Goal: Information Seeking & Learning: Compare options

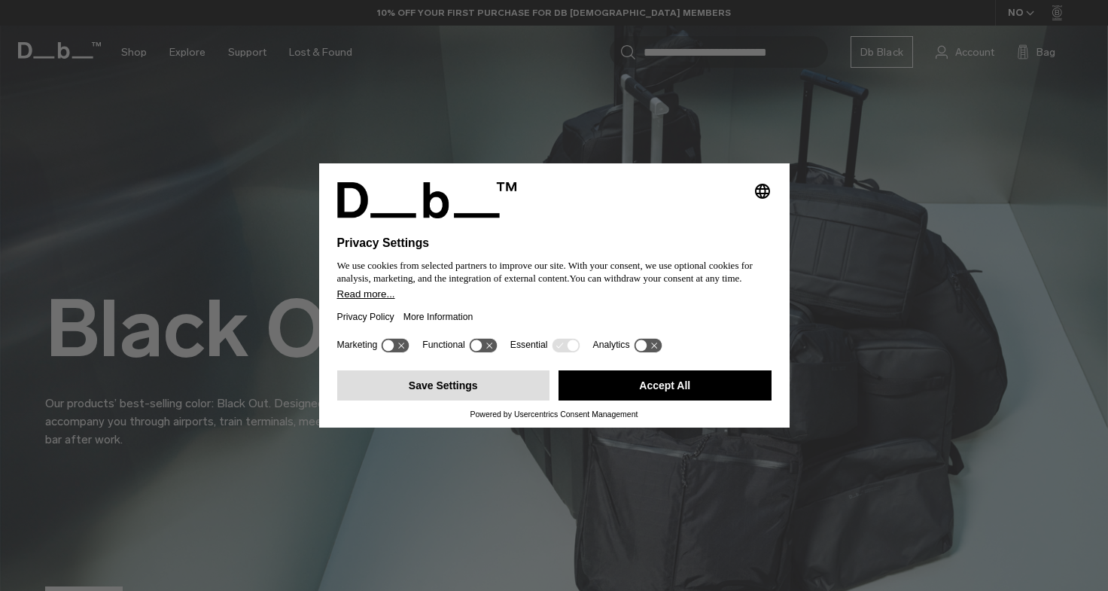
click at [440, 389] on button "Save Settings" at bounding box center [443, 385] width 213 height 30
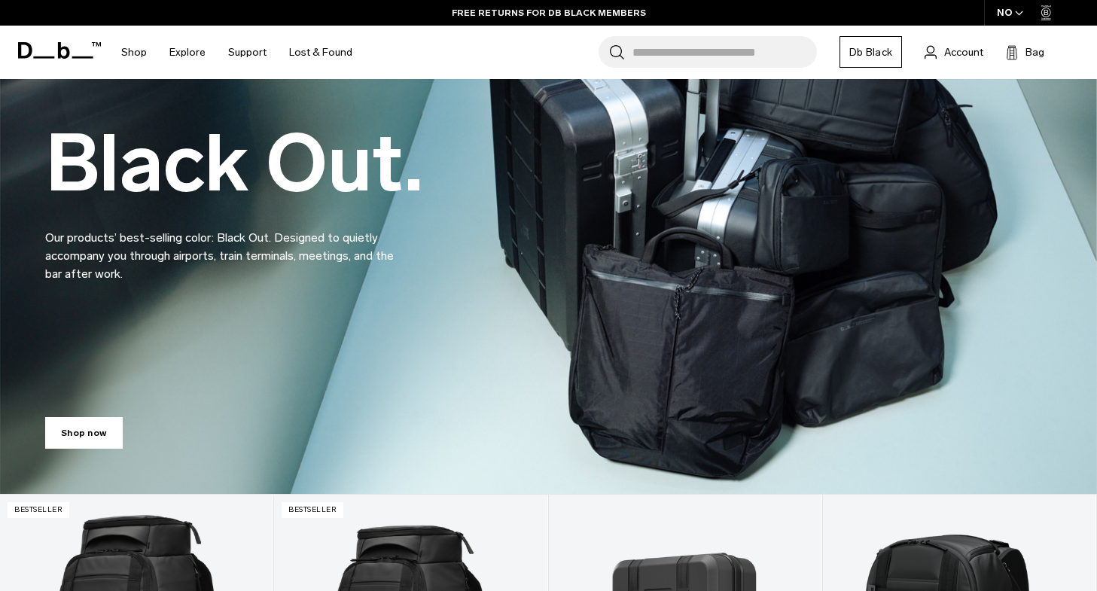
scroll to position [160, 0]
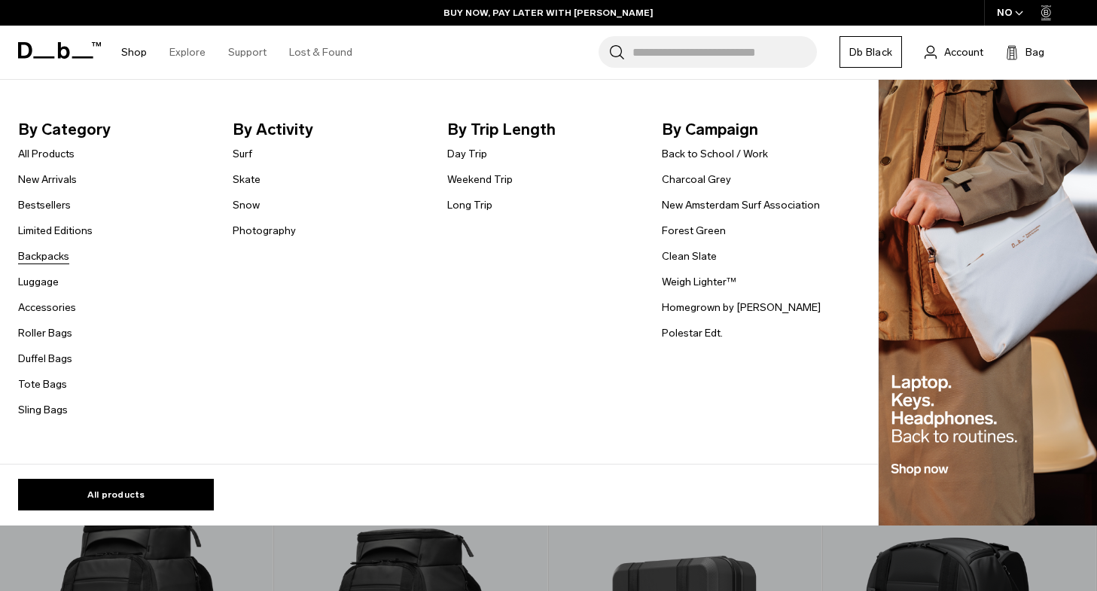
click at [50, 254] on link "Backpacks" at bounding box center [43, 256] width 51 height 16
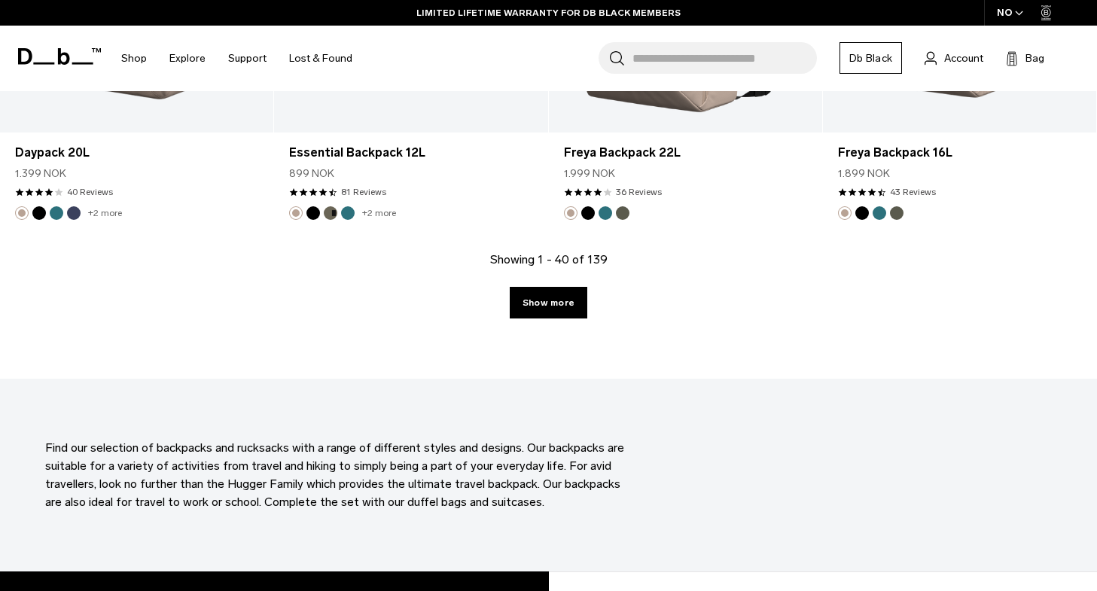
scroll to position [4372, 0]
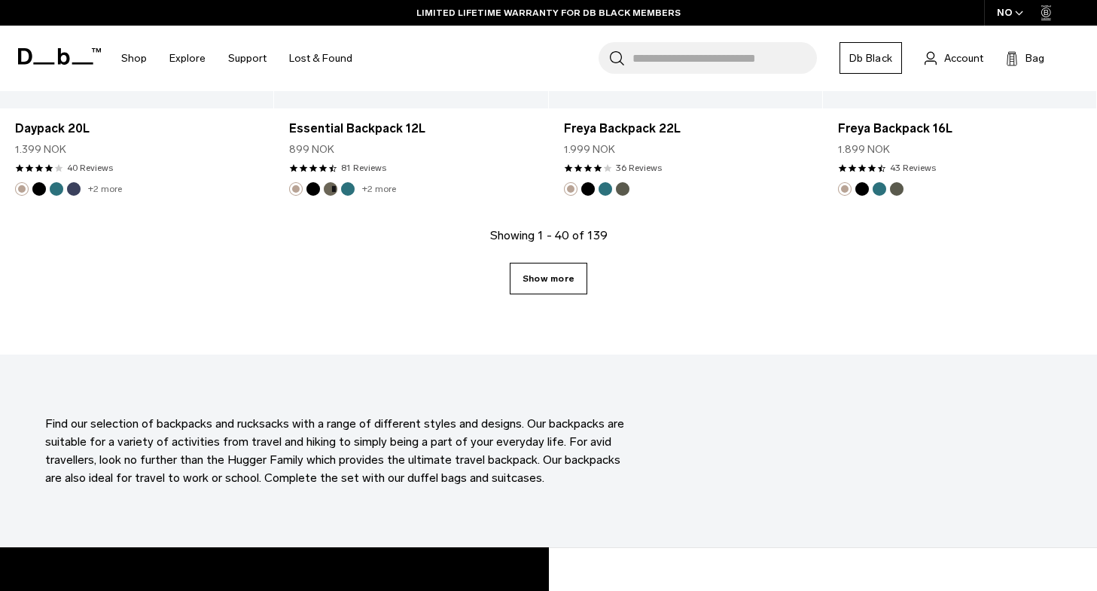
click at [537, 276] on link "Show more" at bounding box center [549, 279] width 78 height 32
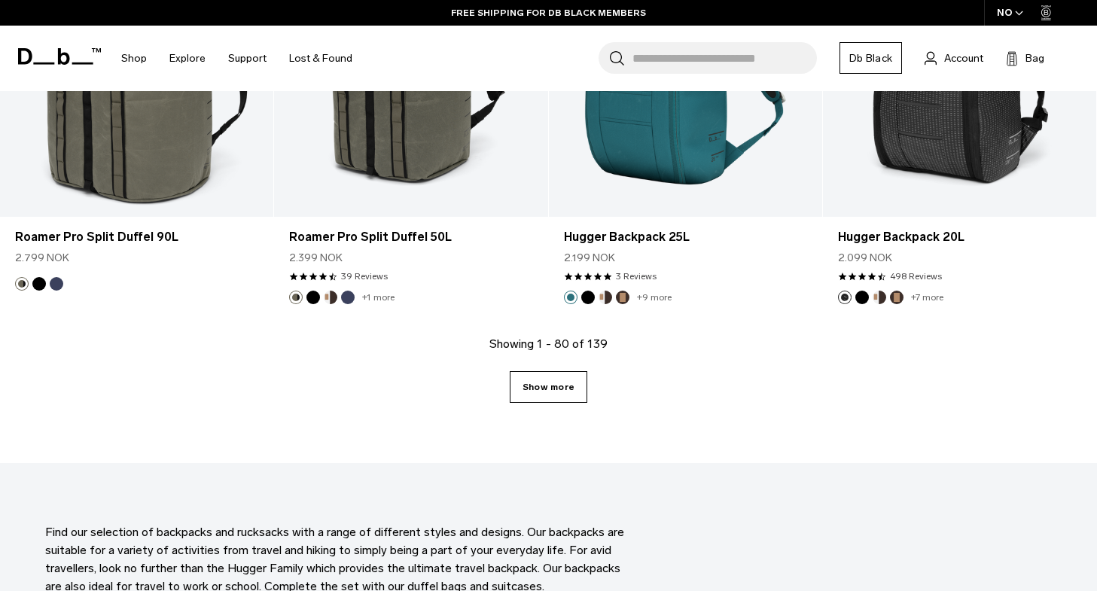
scroll to position [8487, 0]
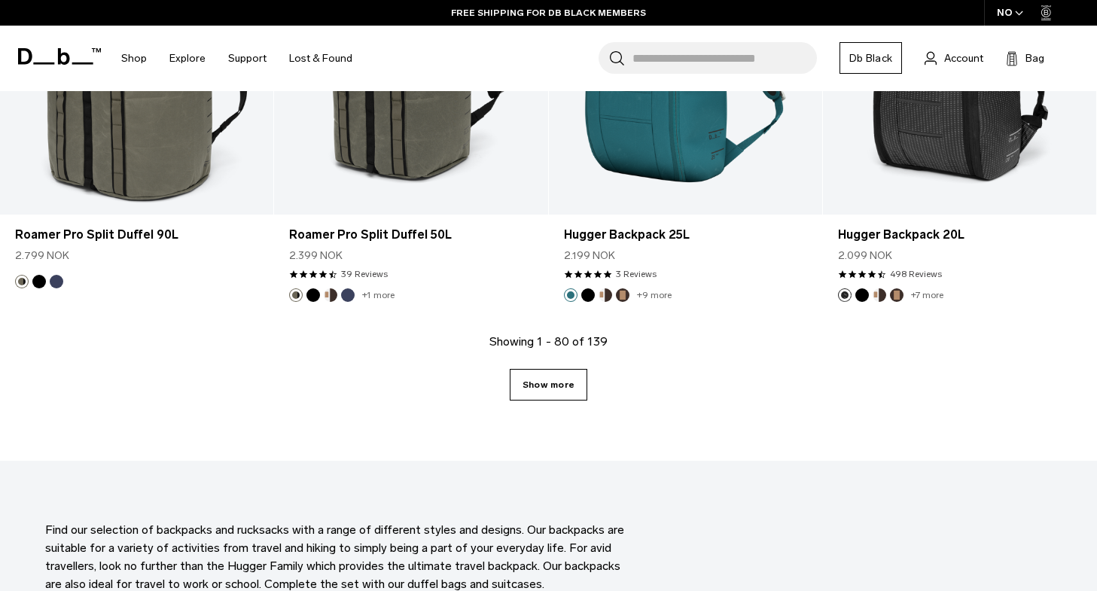
click at [551, 394] on link "Show more" at bounding box center [549, 385] width 78 height 32
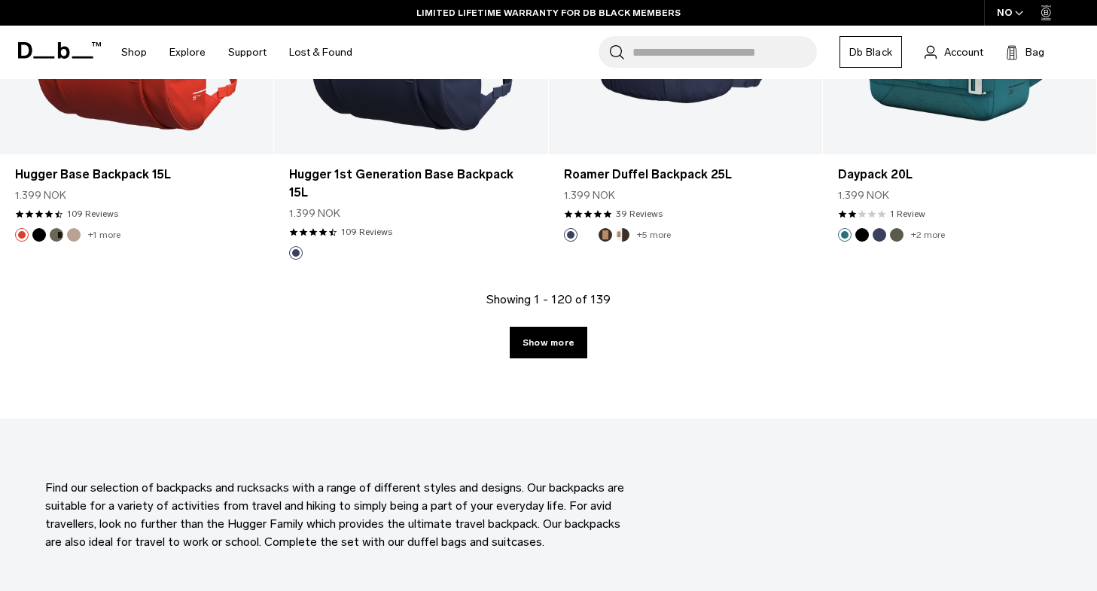
scroll to position [12760, 0]
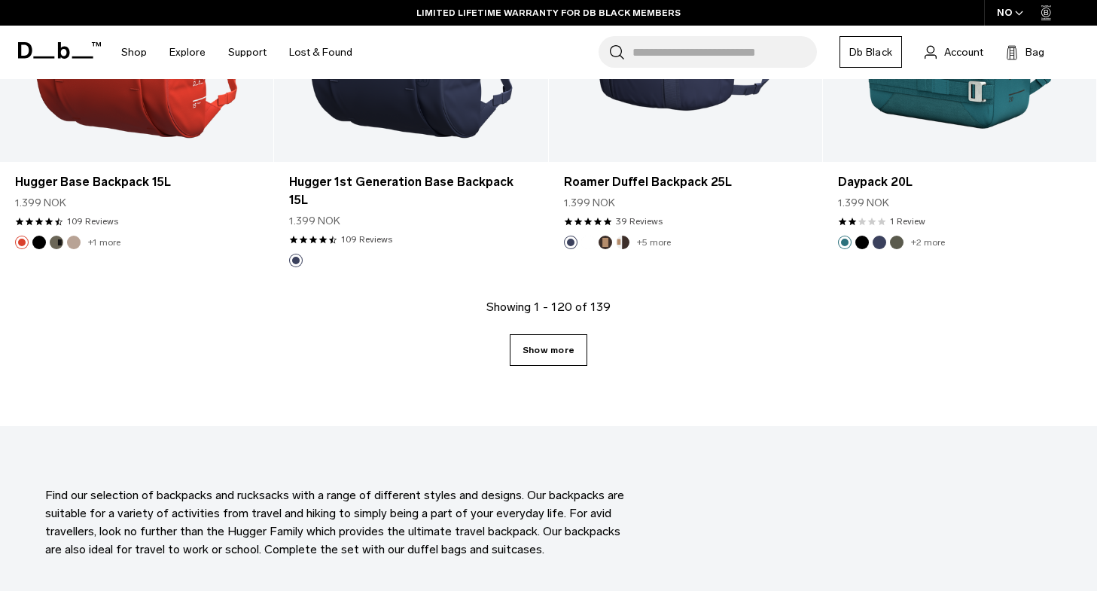
click at [546, 337] on link "Show more" at bounding box center [549, 350] width 78 height 32
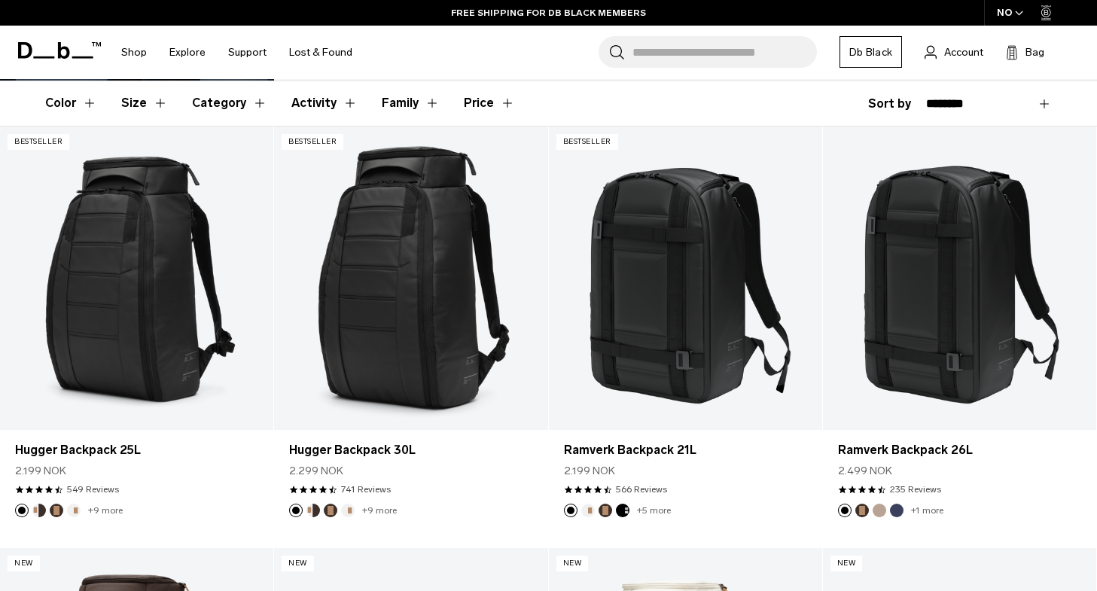
scroll to position [251, 0]
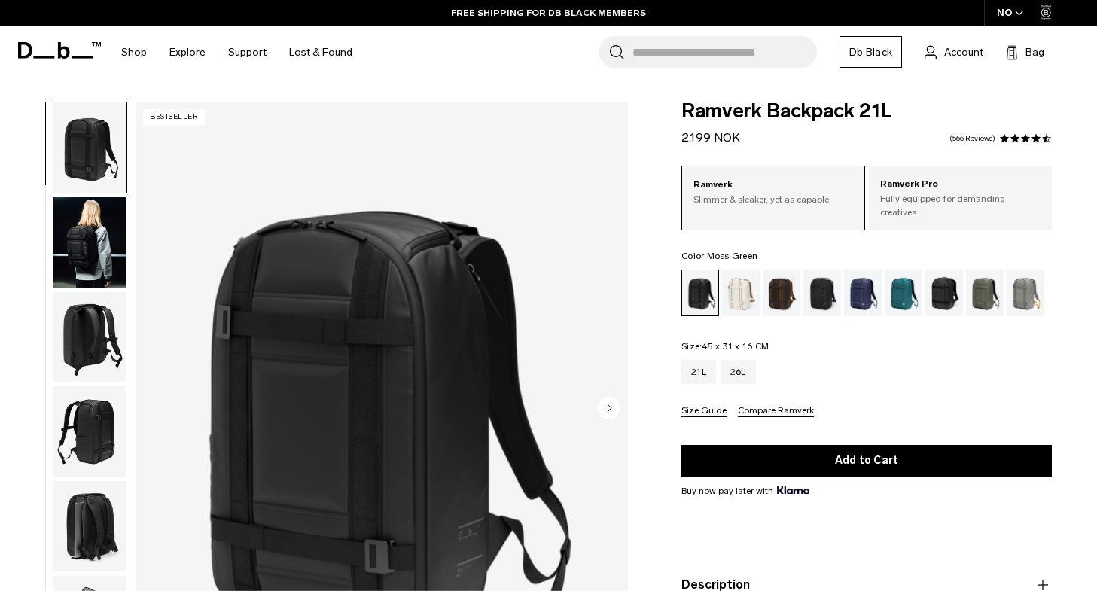
click at [976, 292] on div "Moss Green" at bounding box center [985, 293] width 38 height 47
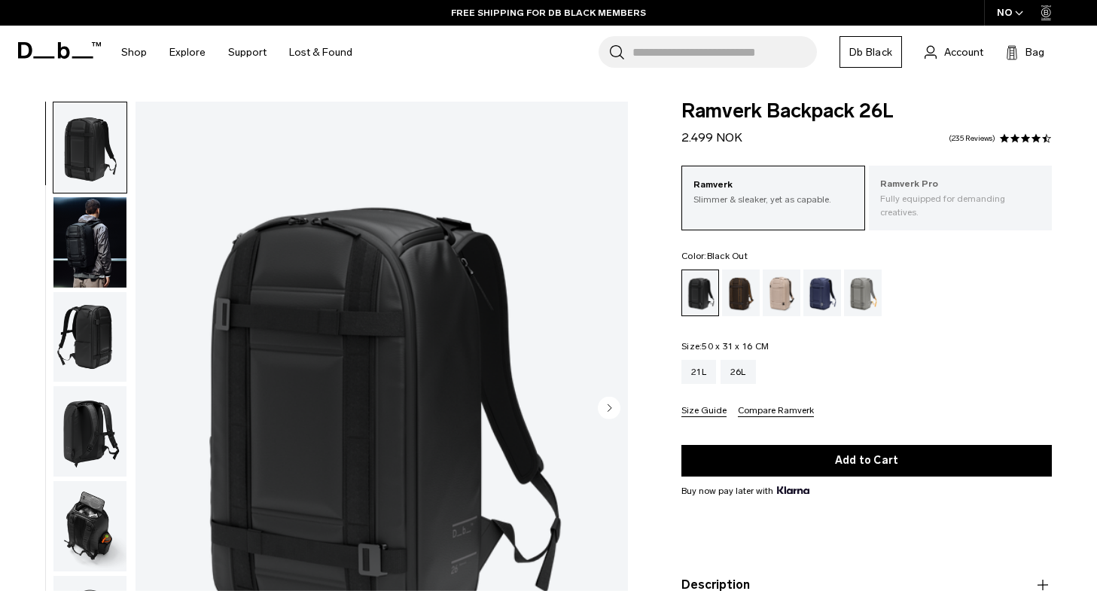
click at [950, 206] on div "Ramverk Pro Fully equipped for demanding creatives." at bounding box center [960, 198] width 183 height 65
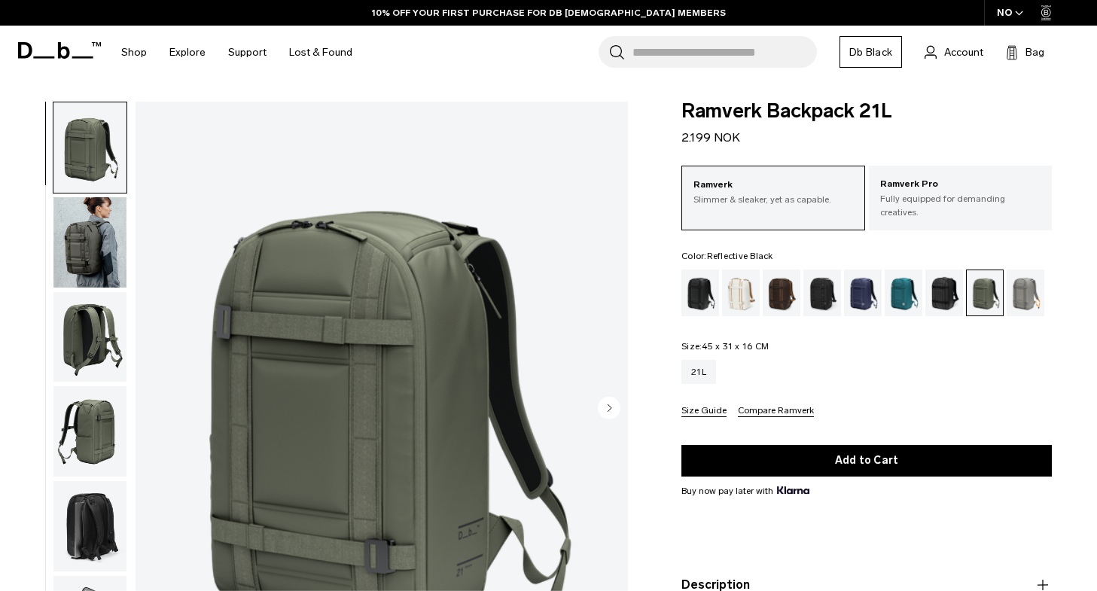
drag, startPoint x: 0, startPoint y: 0, endPoint x: 936, endPoint y: 285, distance: 978.5
click at [936, 285] on div "Reflective Black" at bounding box center [944, 293] width 38 height 47
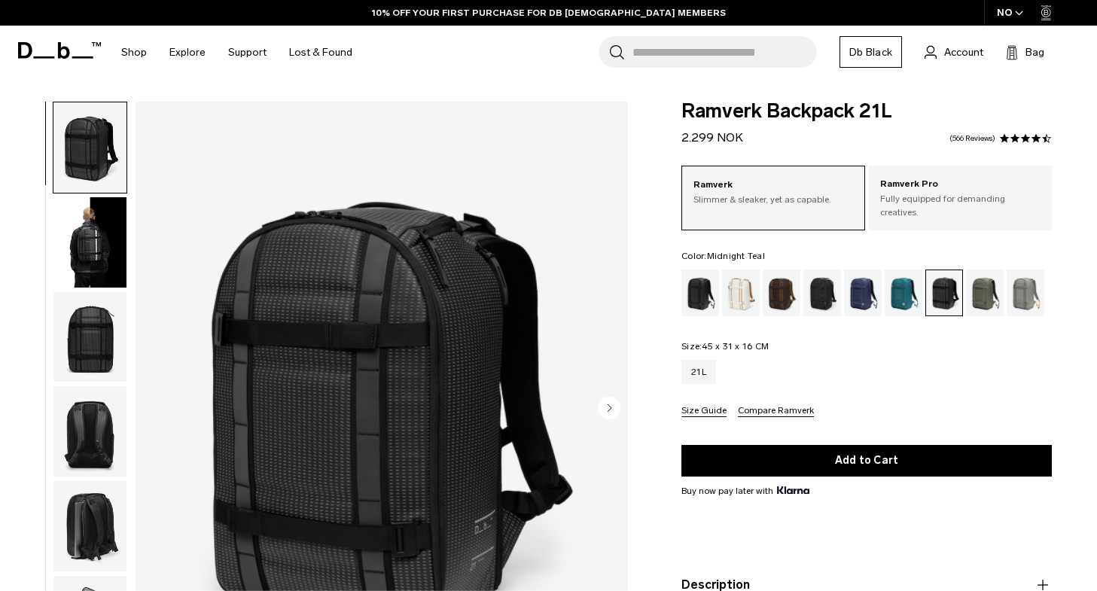
click at [920, 282] on div "Midnight Teal" at bounding box center [904, 293] width 38 height 47
click at [825, 277] on div "Charcoal Grey" at bounding box center [822, 293] width 38 height 47
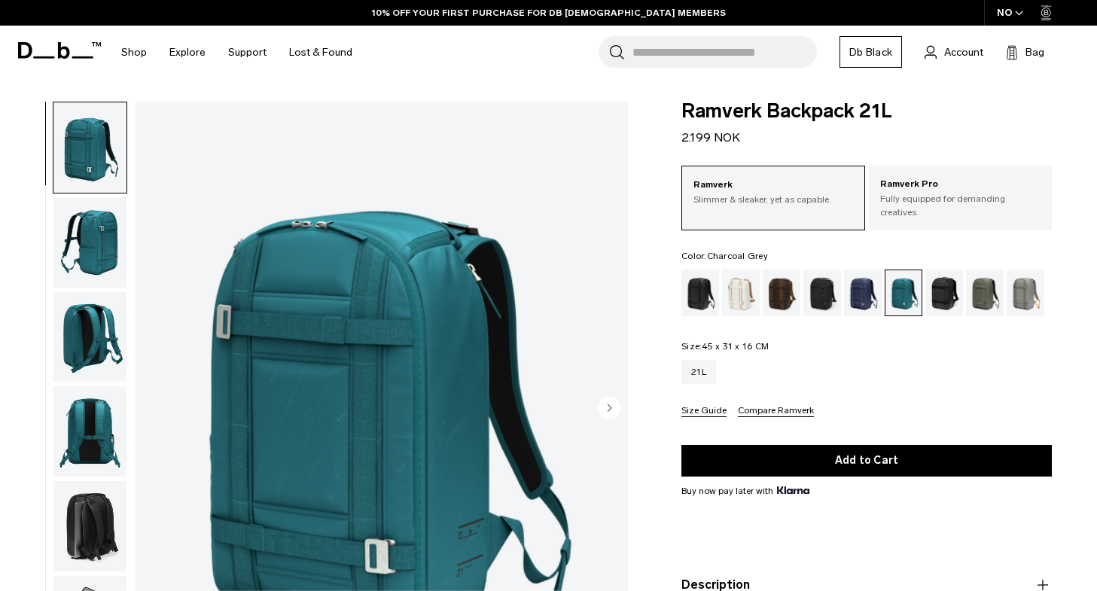
click at [806, 271] on div "Charcoal Grey" at bounding box center [822, 293] width 38 height 47
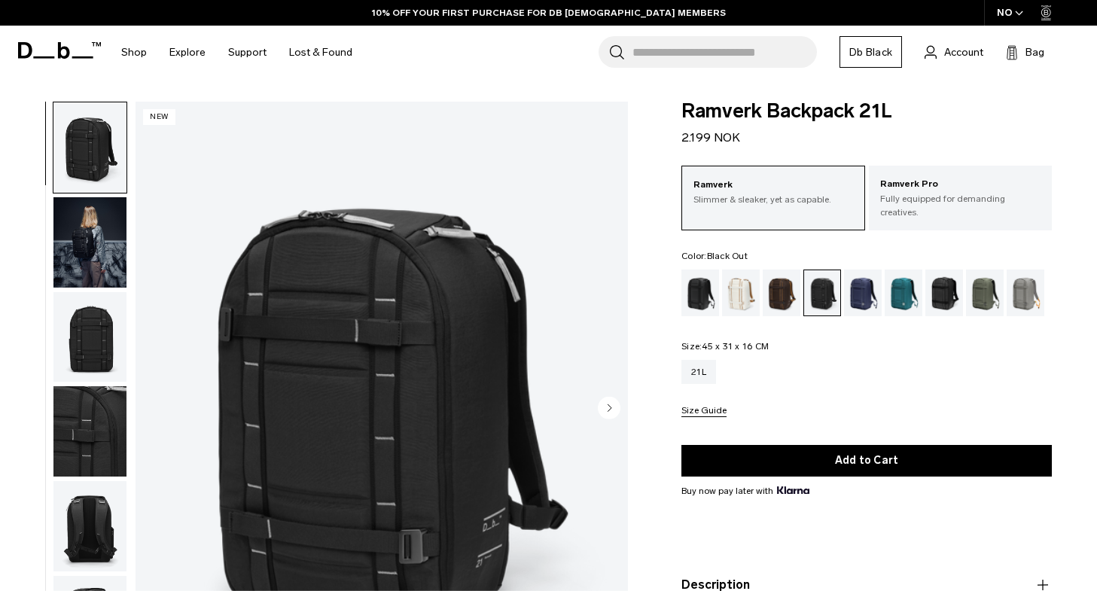
click at [698, 278] on div "Black Out" at bounding box center [700, 293] width 38 height 47
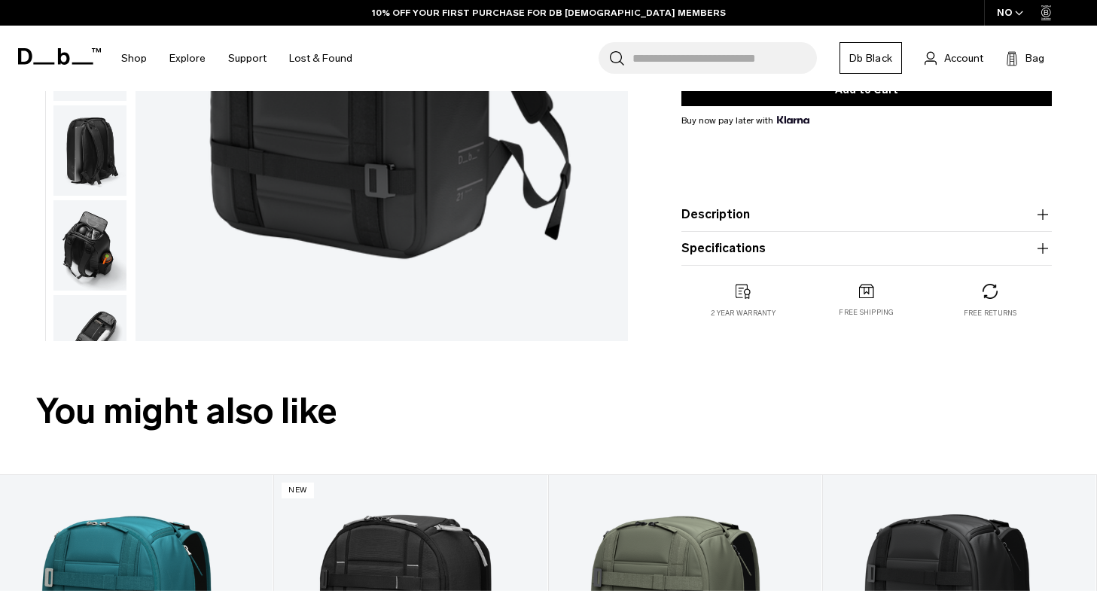
scroll to position [376, 0]
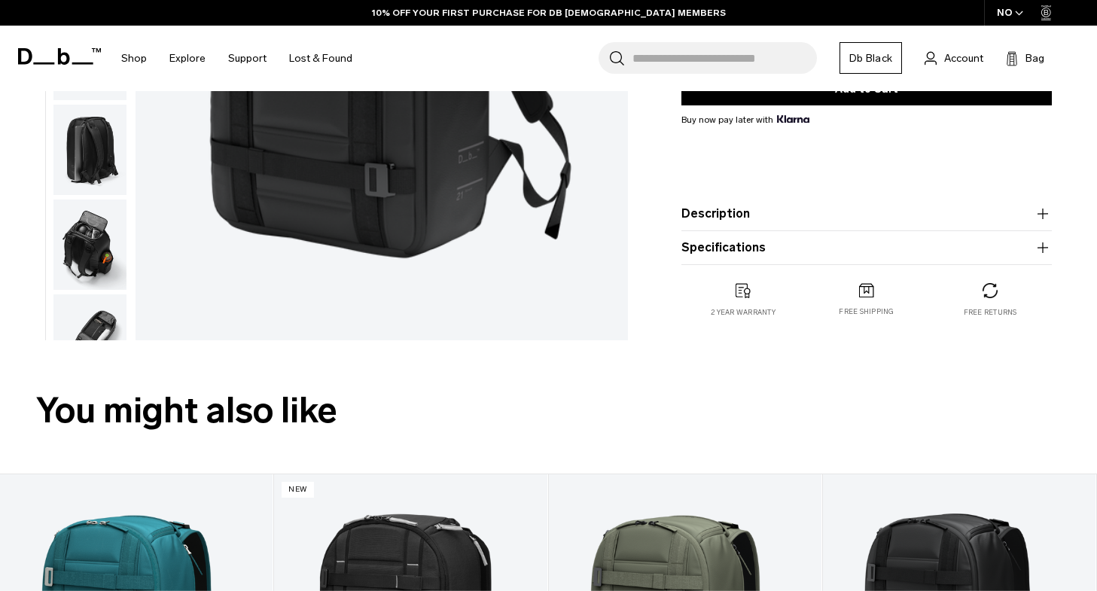
click at [50, 233] on div at bounding box center [86, 32] width 82 height 615
click at [82, 239] on img "button" at bounding box center [89, 245] width 73 height 90
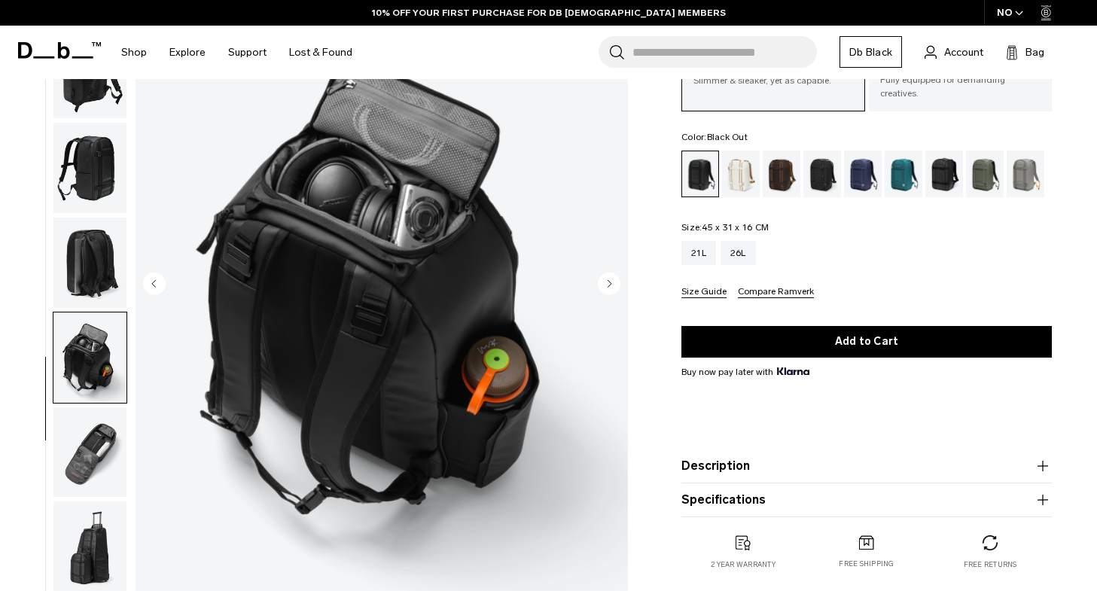
scroll to position [120, 0]
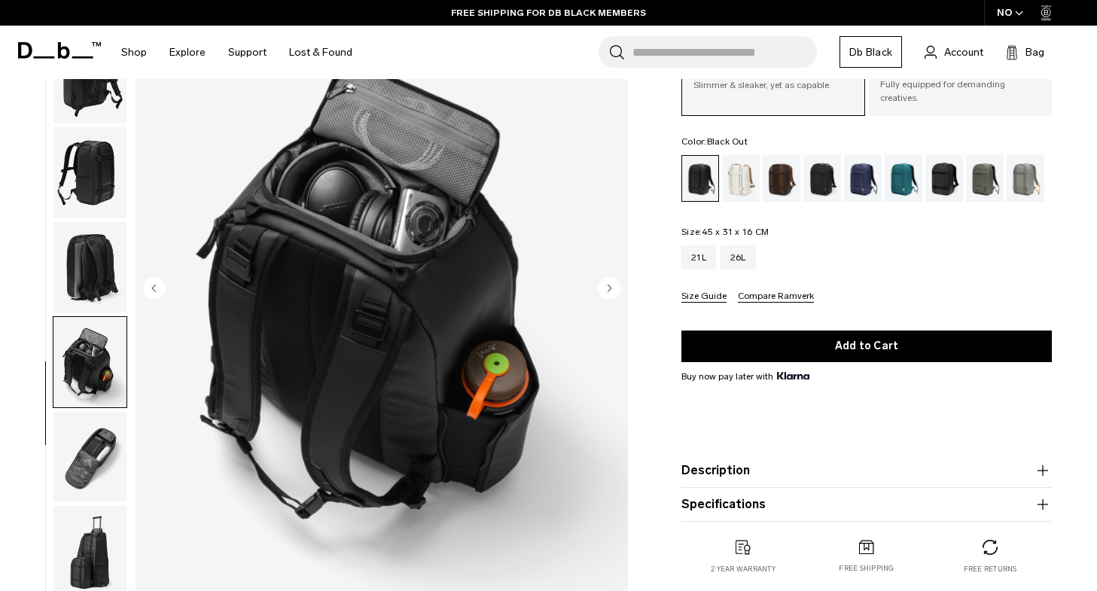
click at [81, 472] on img "button" at bounding box center [89, 457] width 73 height 90
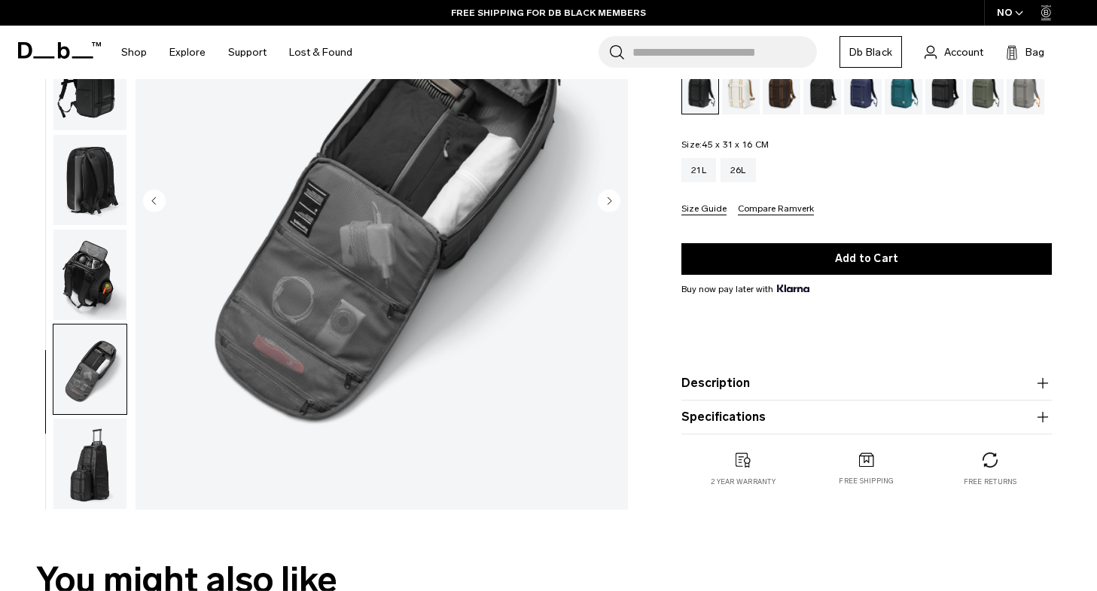
scroll to position [208, 0]
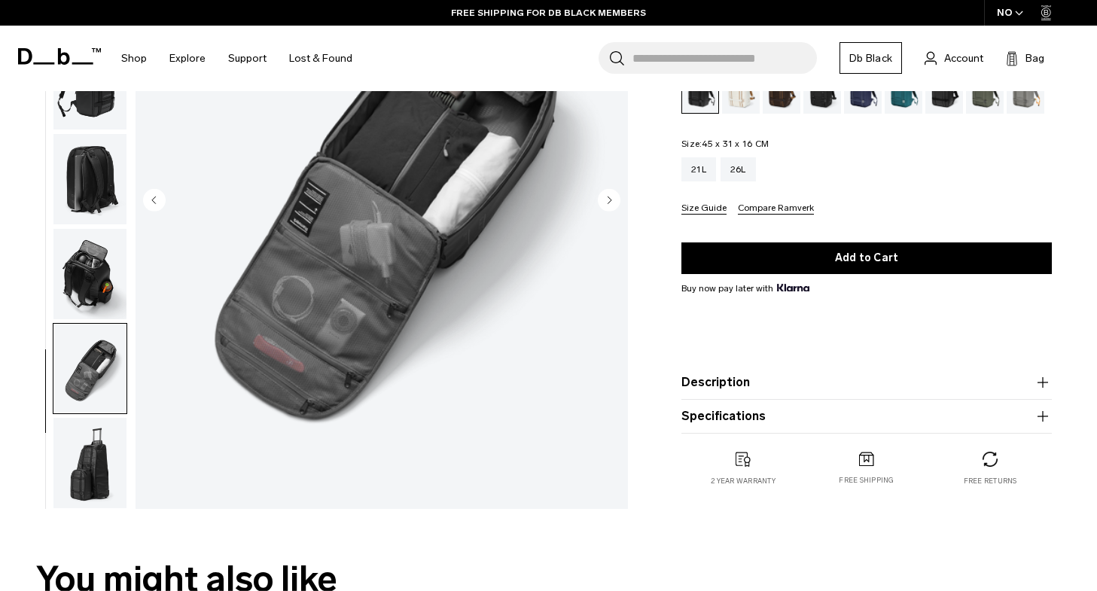
click at [81, 472] on img "button" at bounding box center [89, 463] width 73 height 90
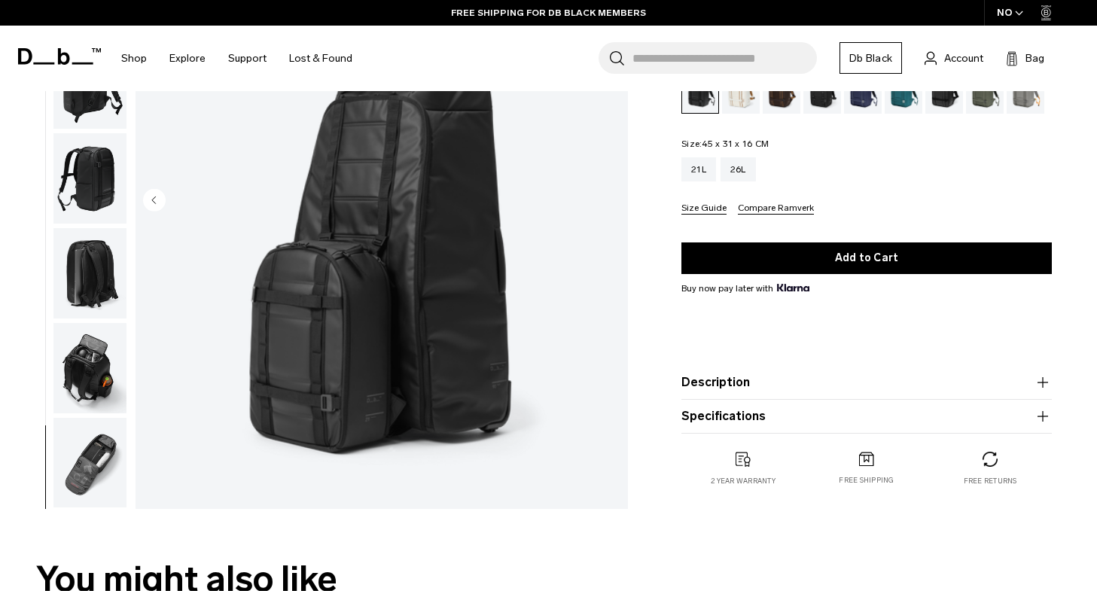
click at [81, 472] on img "button" at bounding box center [89, 463] width 73 height 90
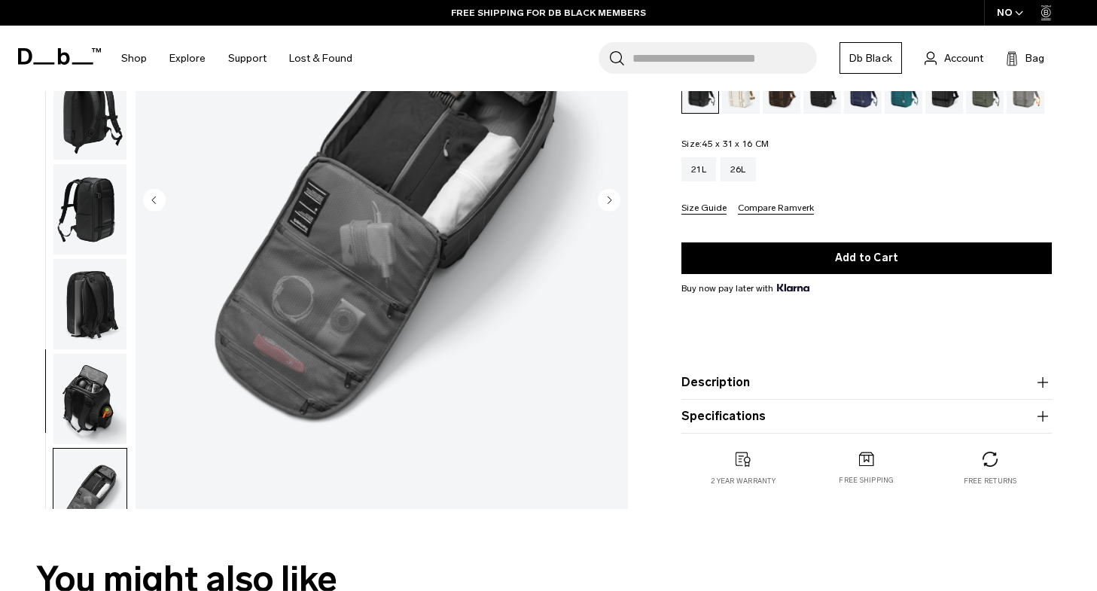
click at [79, 394] on img "button" at bounding box center [89, 399] width 73 height 90
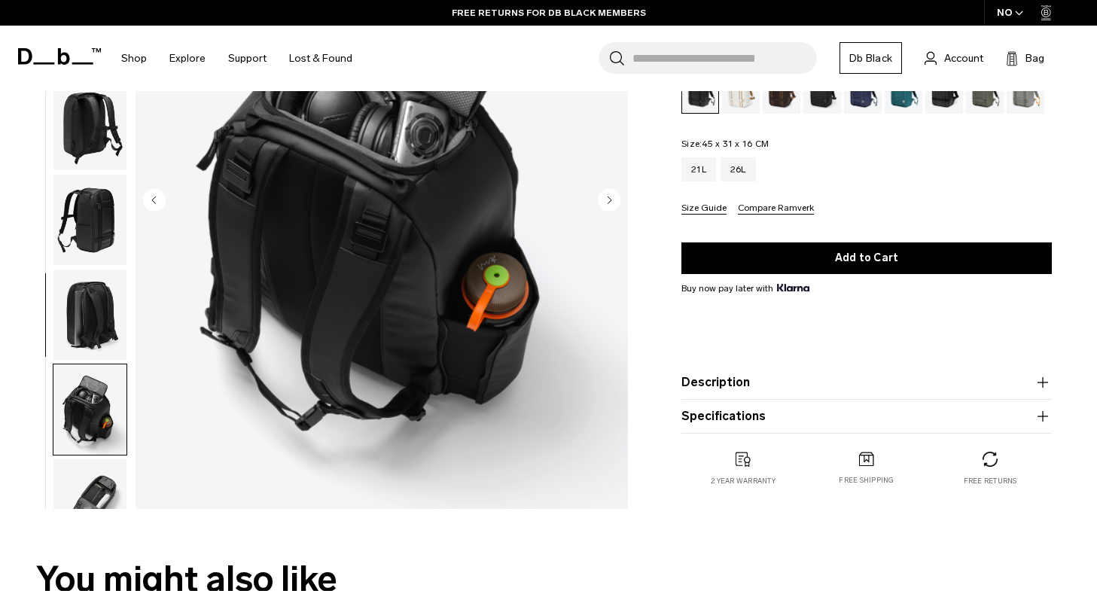
scroll to position [0, 0]
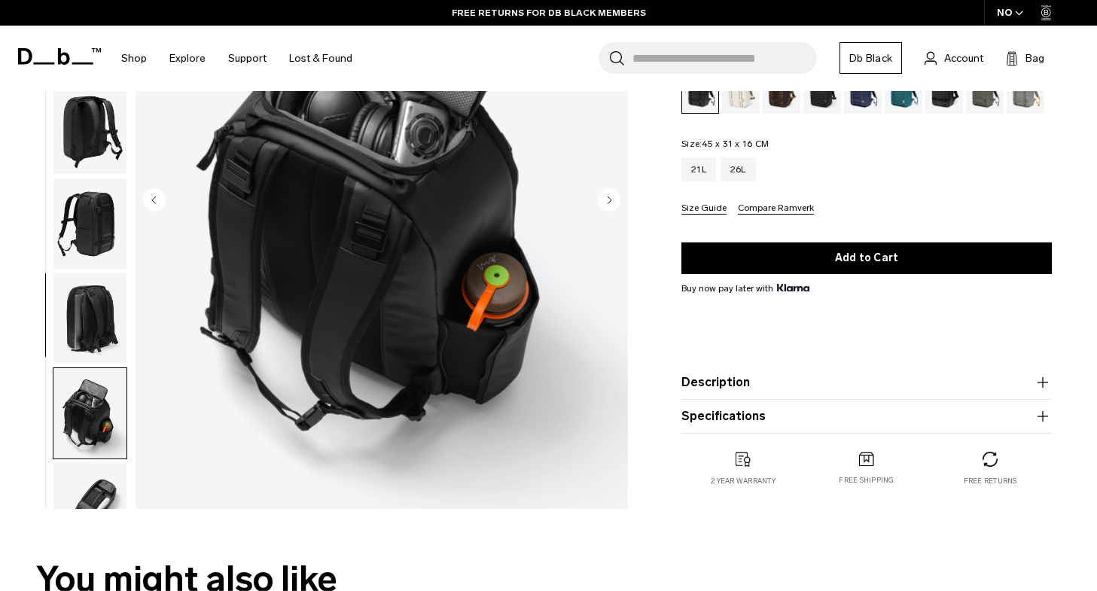
click at [84, 300] on img "button" at bounding box center [89, 318] width 73 height 90
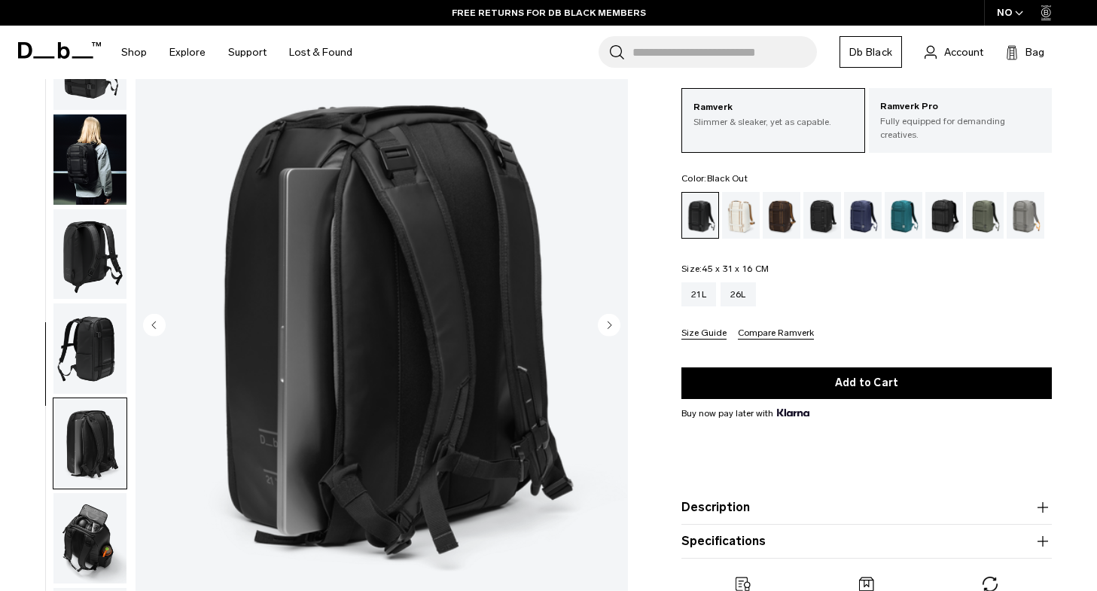
scroll to position [89, 0]
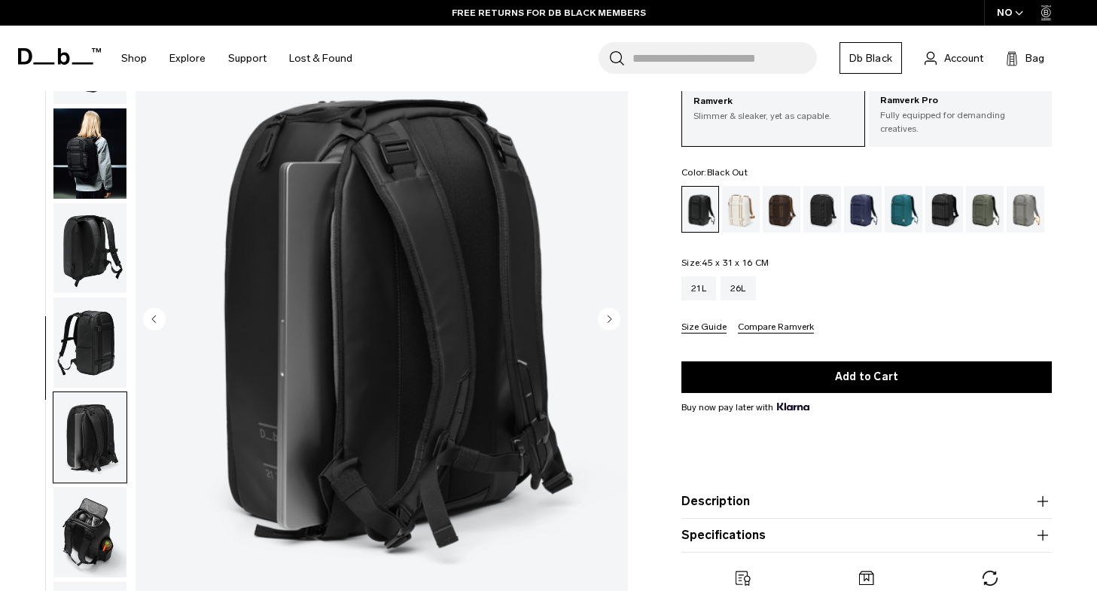
click at [90, 244] on img "button" at bounding box center [89, 248] width 73 height 90
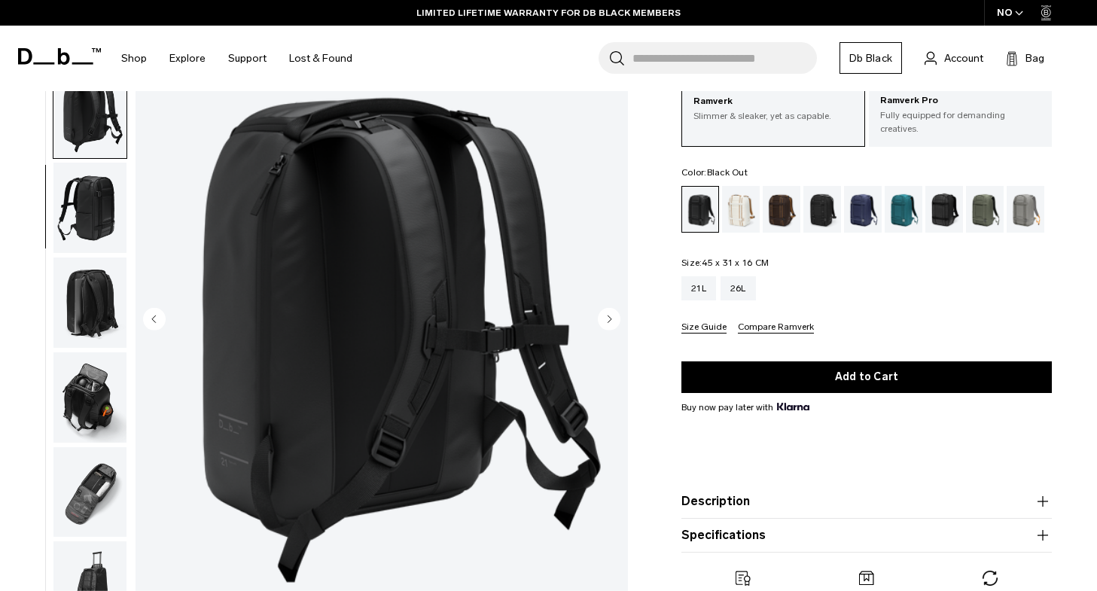
scroll to position [139, 0]
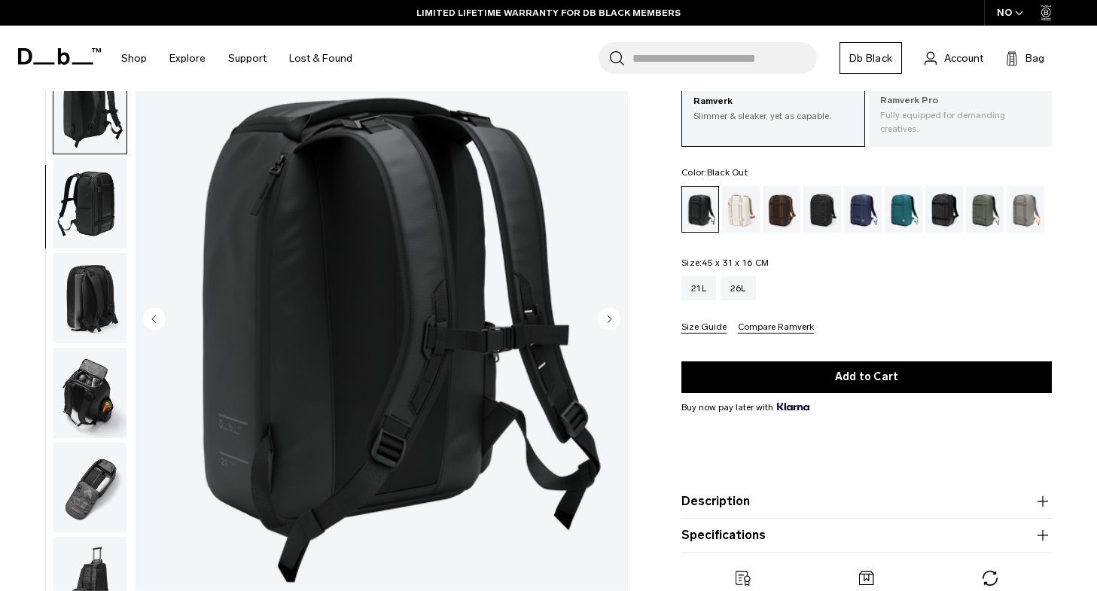
click at [962, 123] on p "Fully equipped for demanding creatives." at bounding box center [960, 121] width 160 height 27
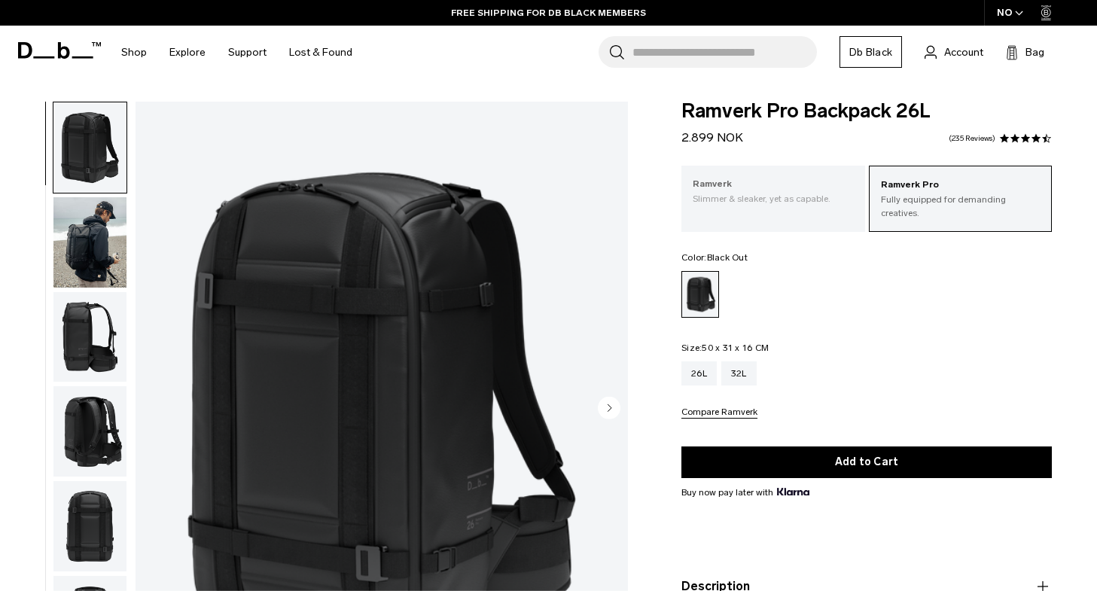
click at [753, 167] on div "Ramverk Slimmer & sleaker, yet as capable." at bounding box center [772, 191] width 183 height 51
click at [770, 186] on p "Ramverk" at bounding box center [773, 184] width 160 height 15
